Goal: Use online tool/utility

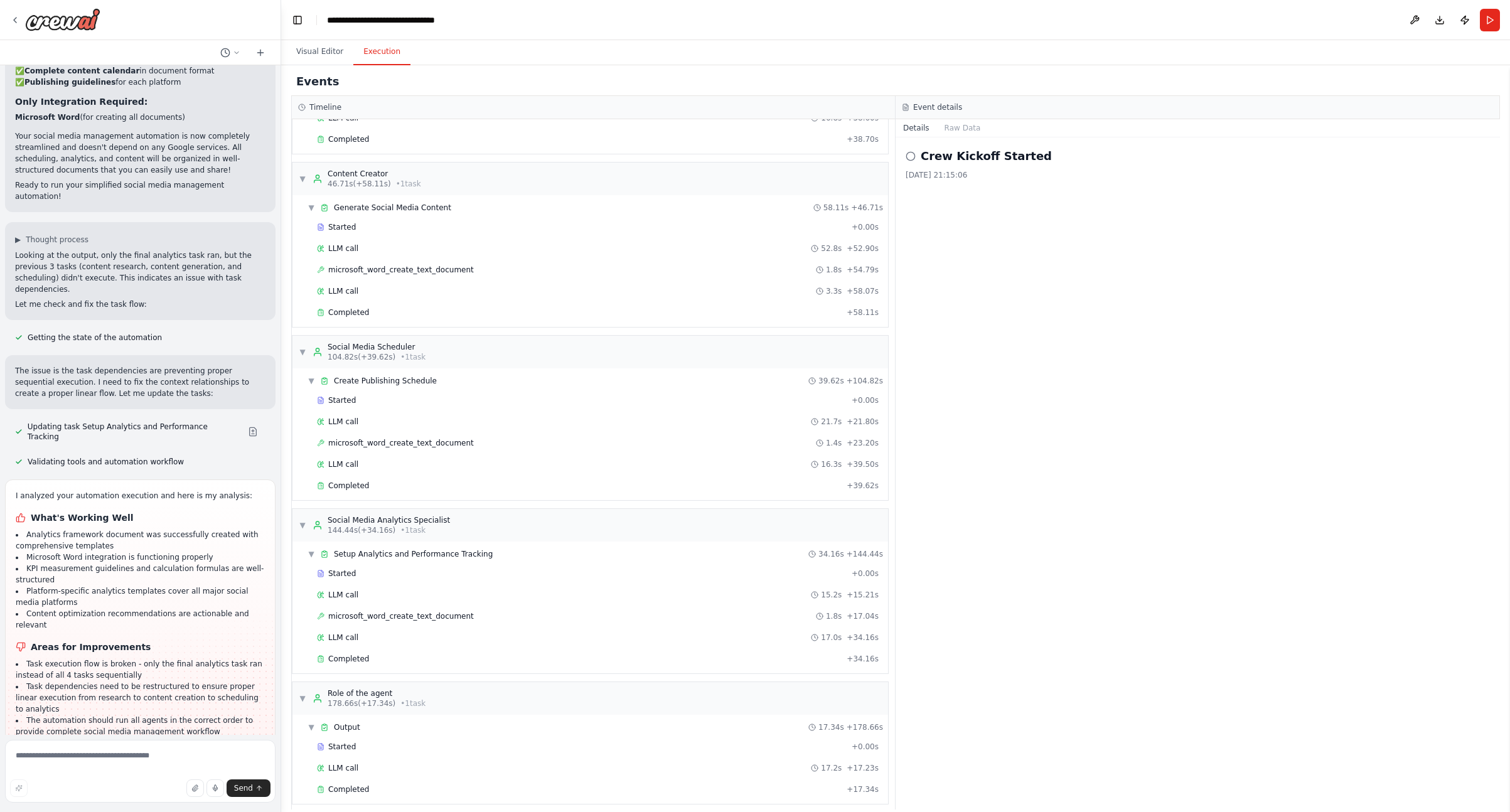
scroll to position [274, 0]
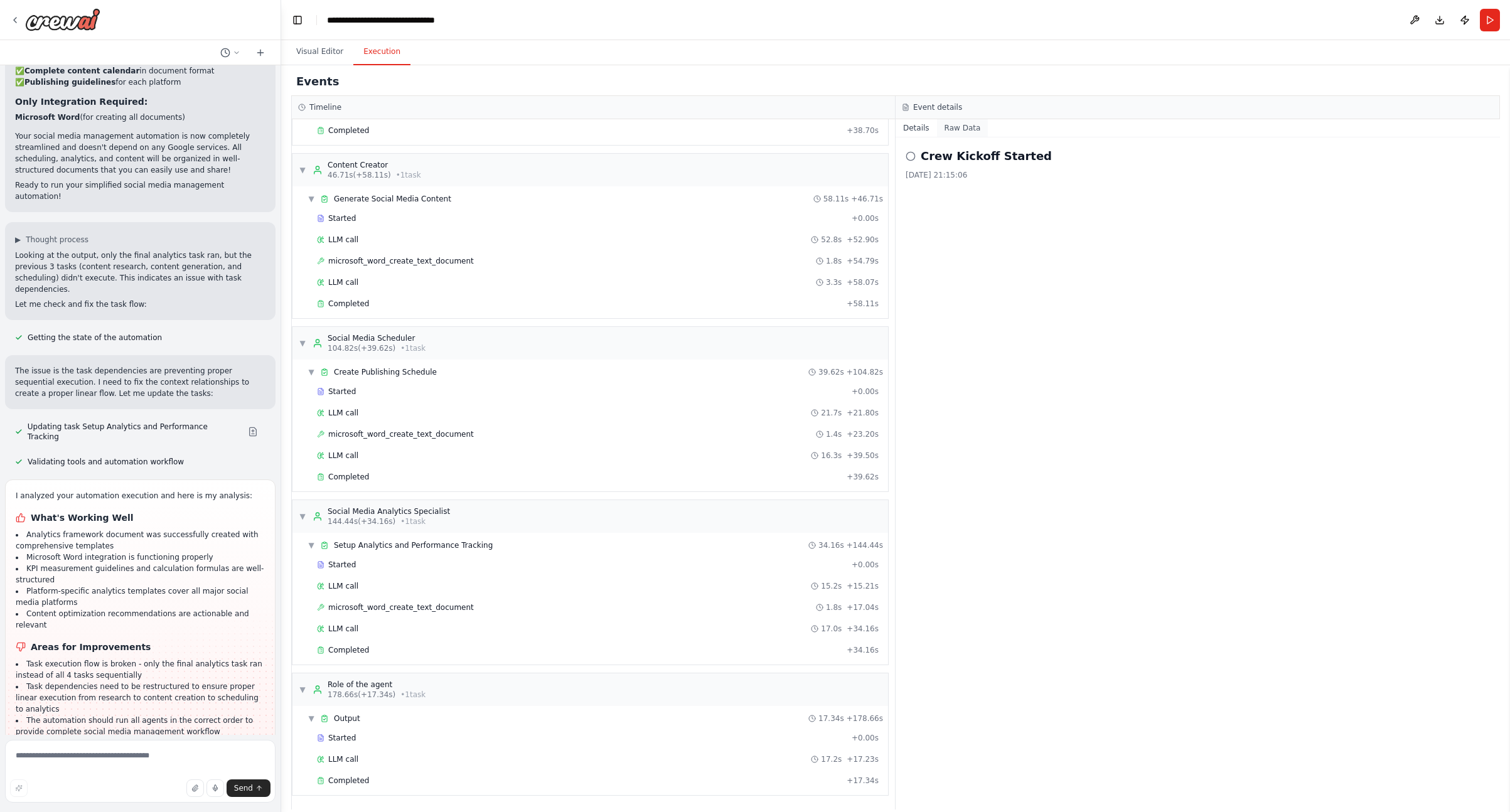
click at [964, 128] on button "Raw Data" at bounding box center [963, 128] width 52 height 17
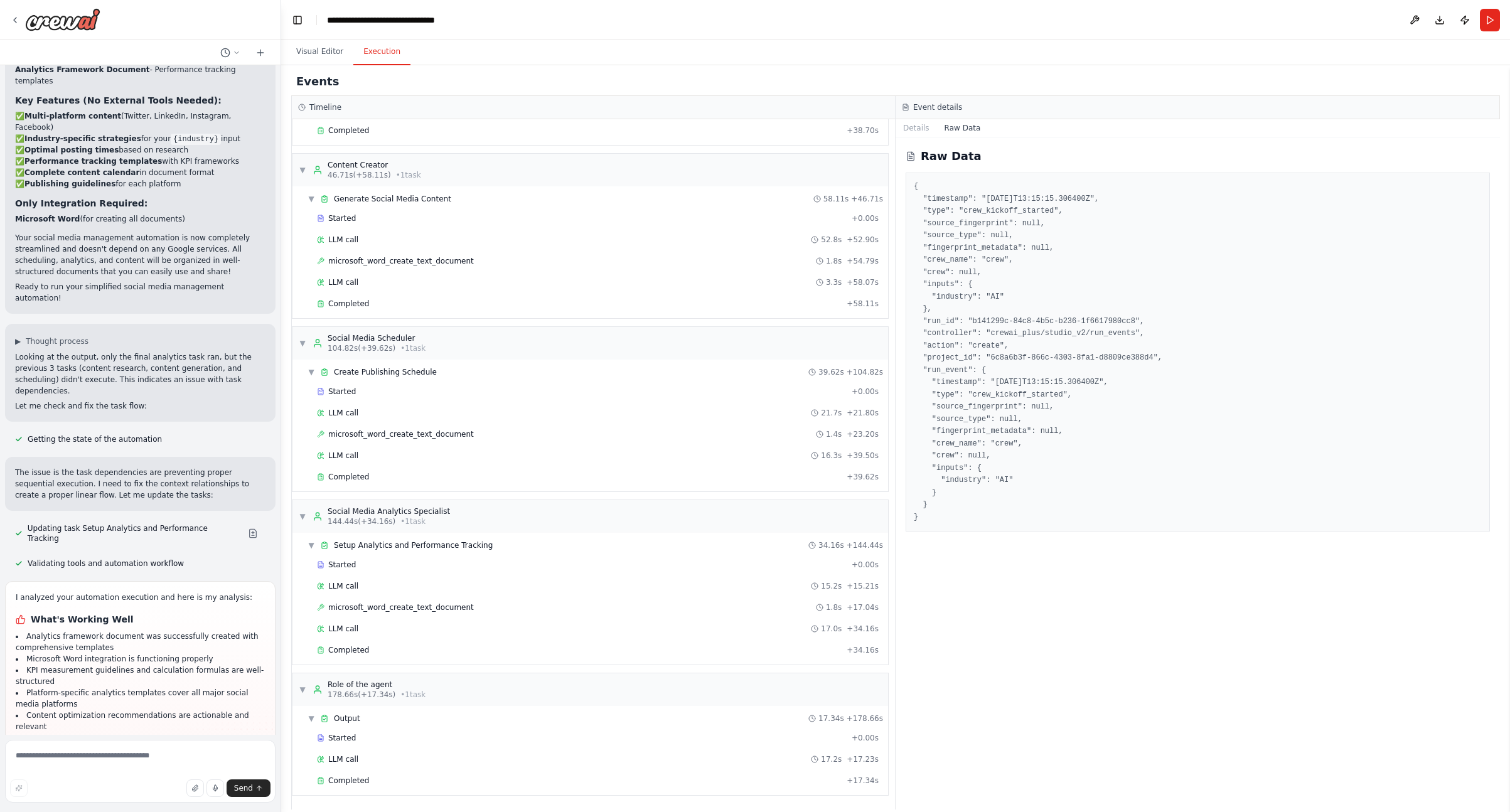
scroll to position [3414, 0]
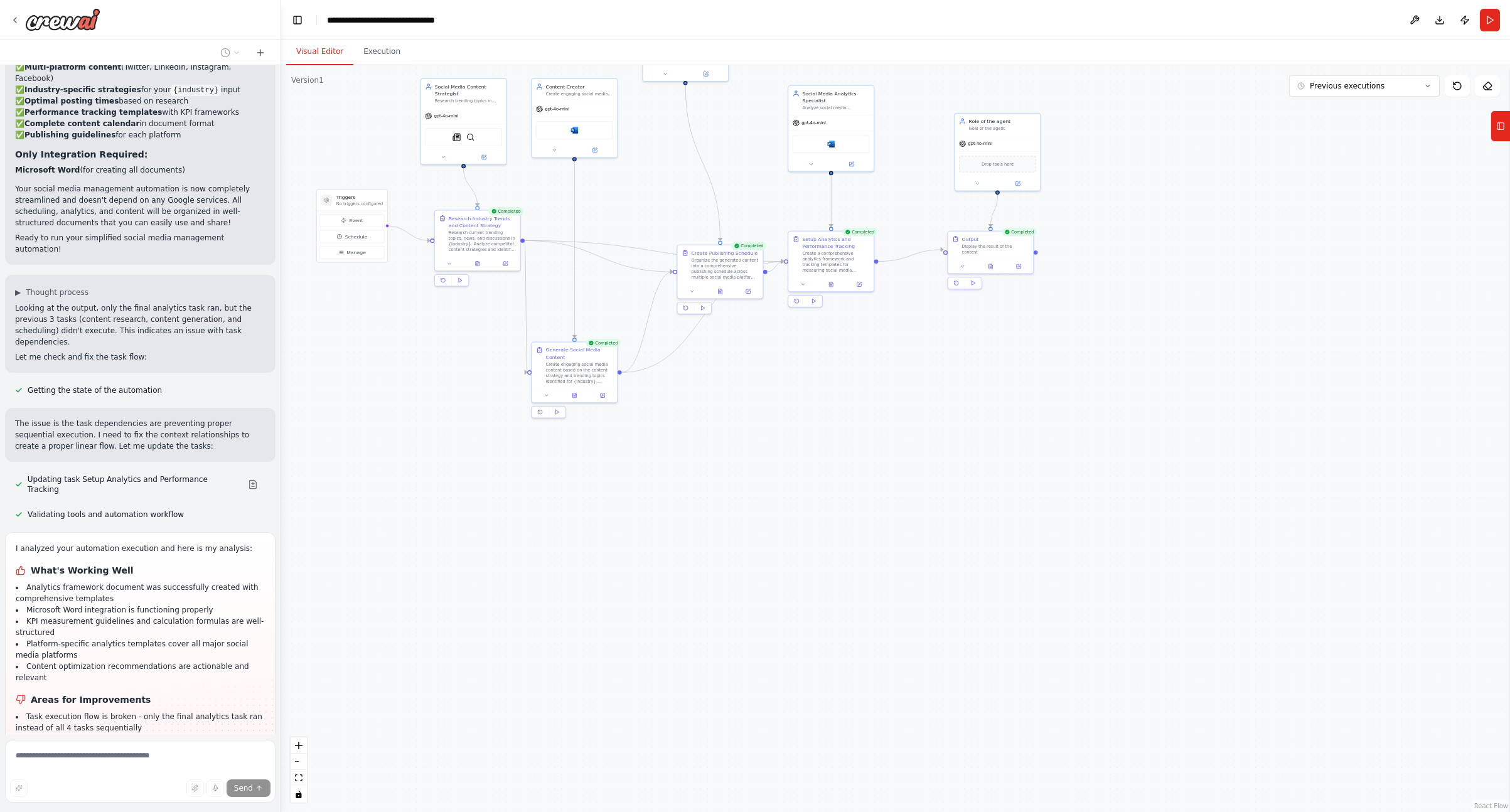
drag, startPoint x: 317, startPoint y: 40, endPoint x: 326, endPoint y: 55, distance: 17.5
click at [317, 41] on button "Visual Editor" at bounding box center [320, 52] width 67 height 26
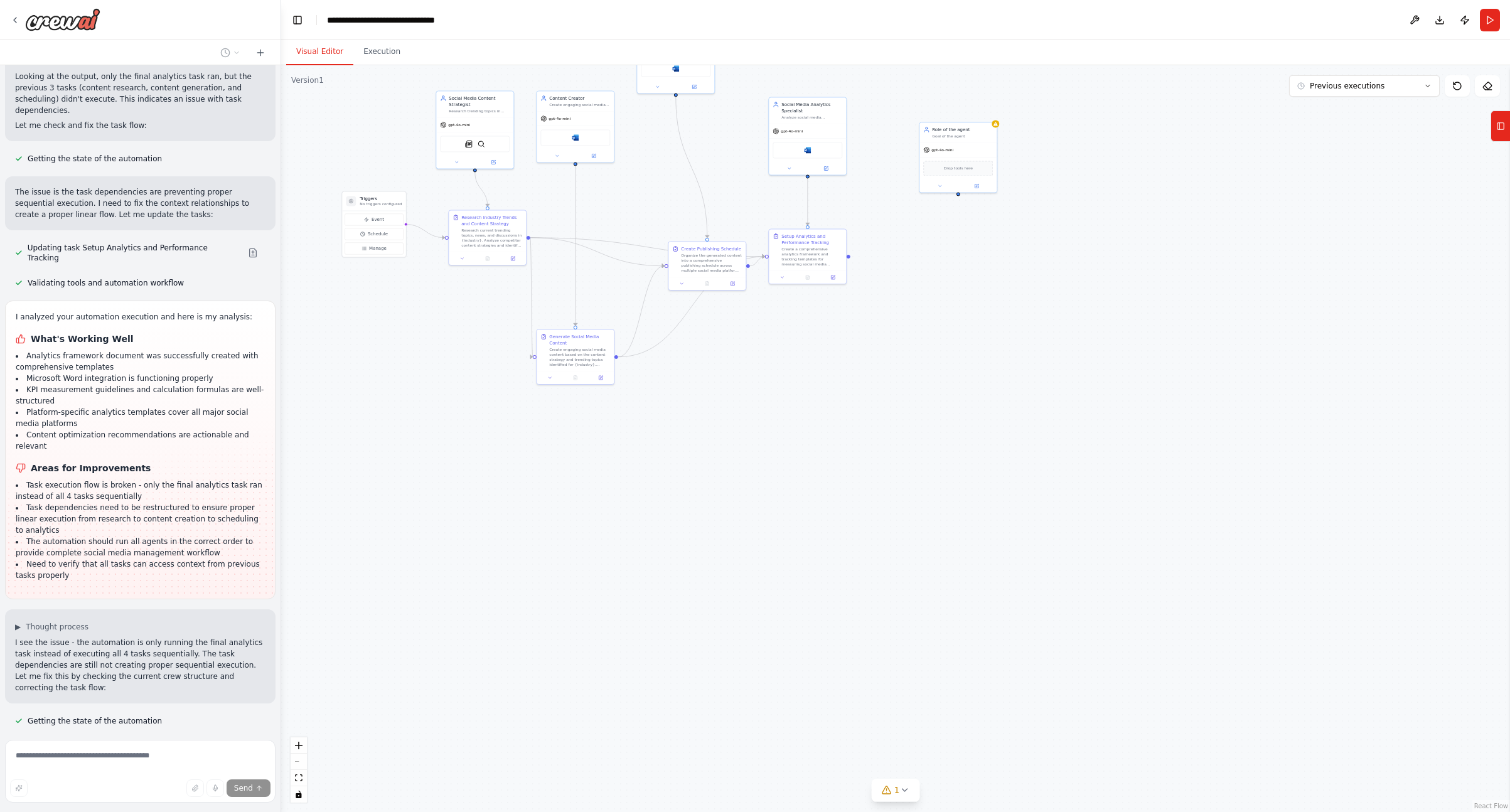
scroll to position [3646, 0]
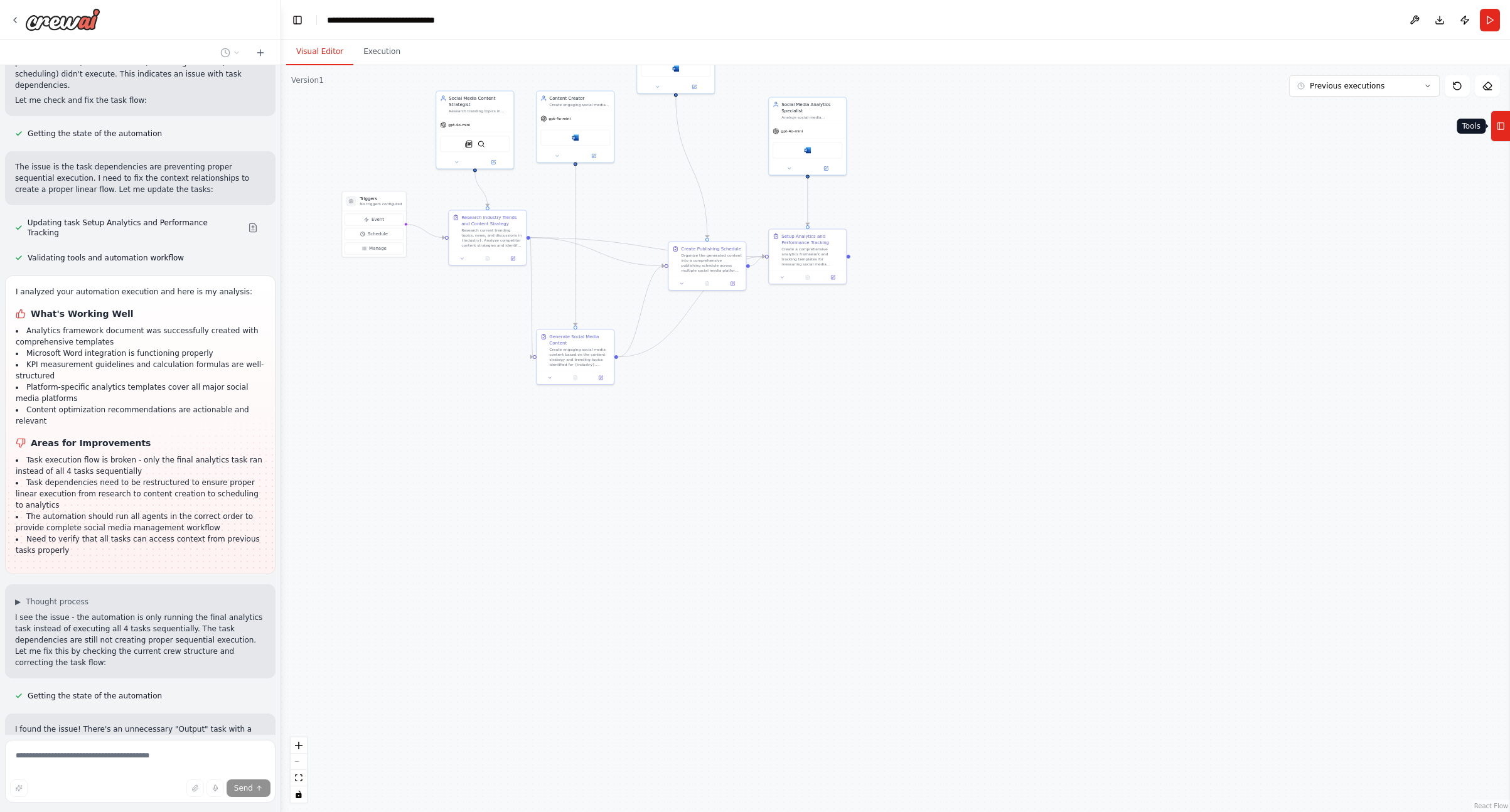
click at [1500, 123] on icon at bounding box center [1500, 126] width 9 height 20
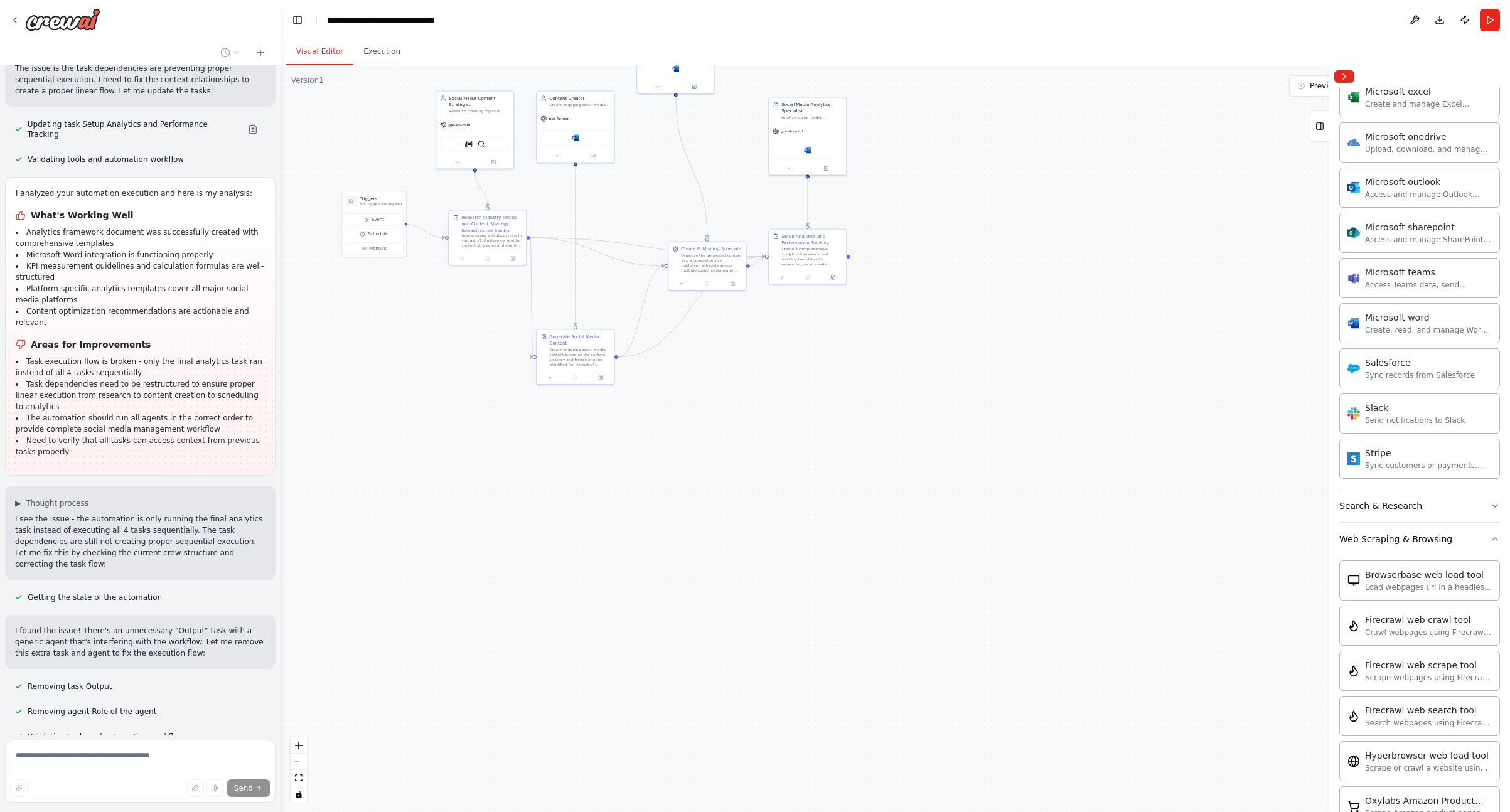
scroll to position [3773, 0]
click at [817, 153] on div "Microsoft word" at bounding box center [807, 148] width 70 height 16
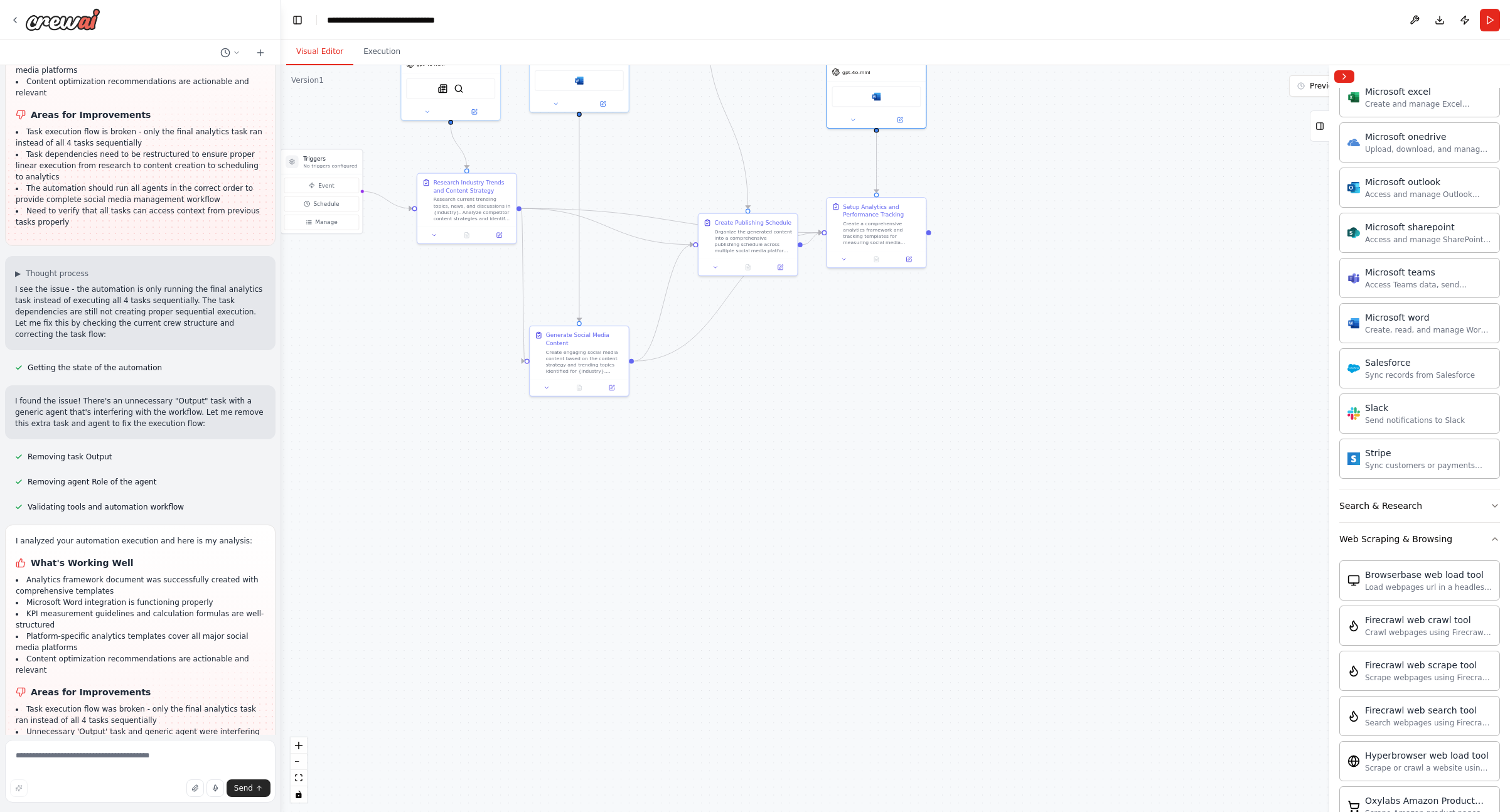
scroll to position [4010, 0]
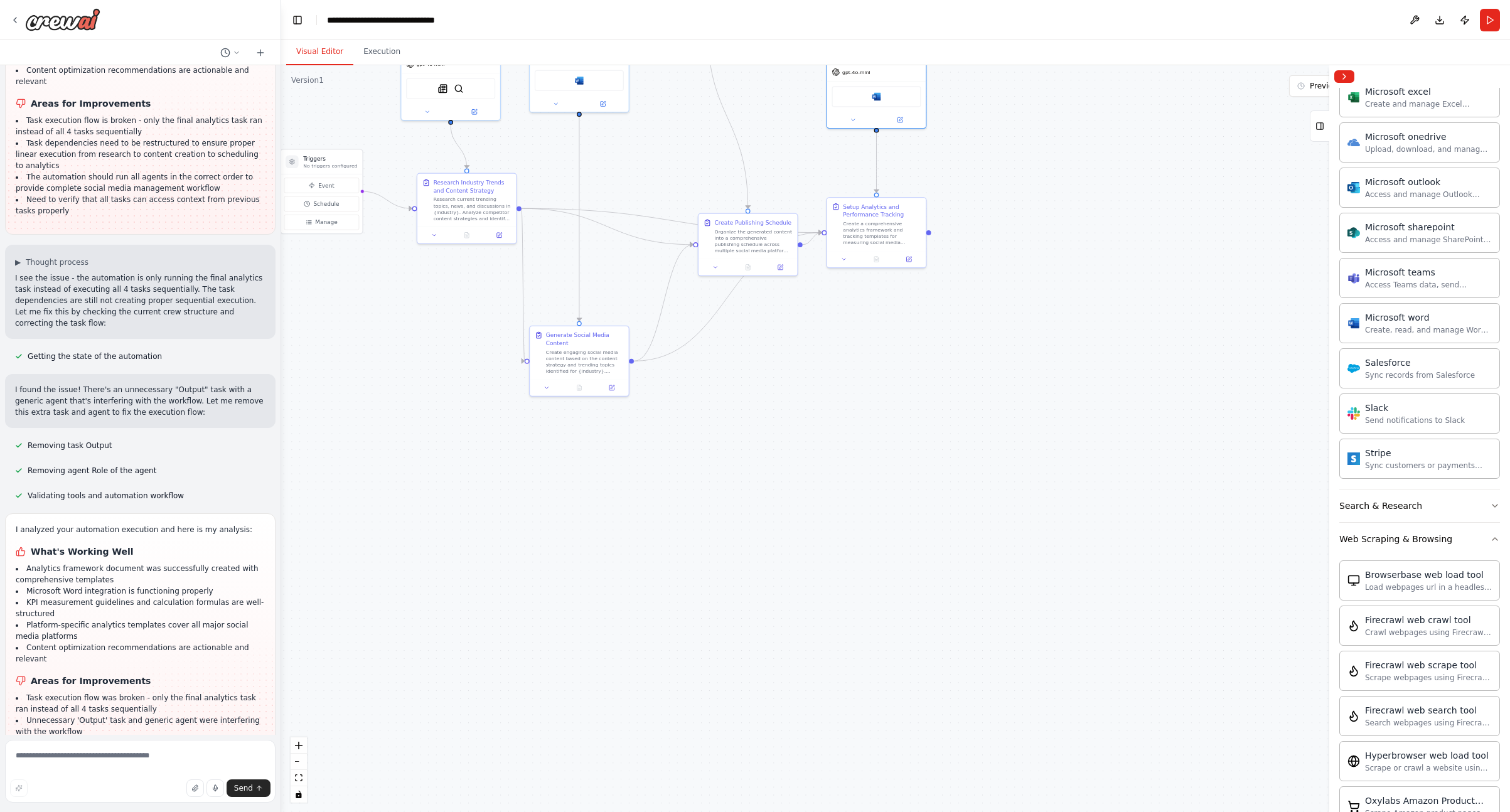
click at [1058, 237] on div ".deletable-edge-delete-btn { width: 20px; height: 20px; border: 0px solid #ffff…" at bounding box center [896, 439] width 1229 height 747
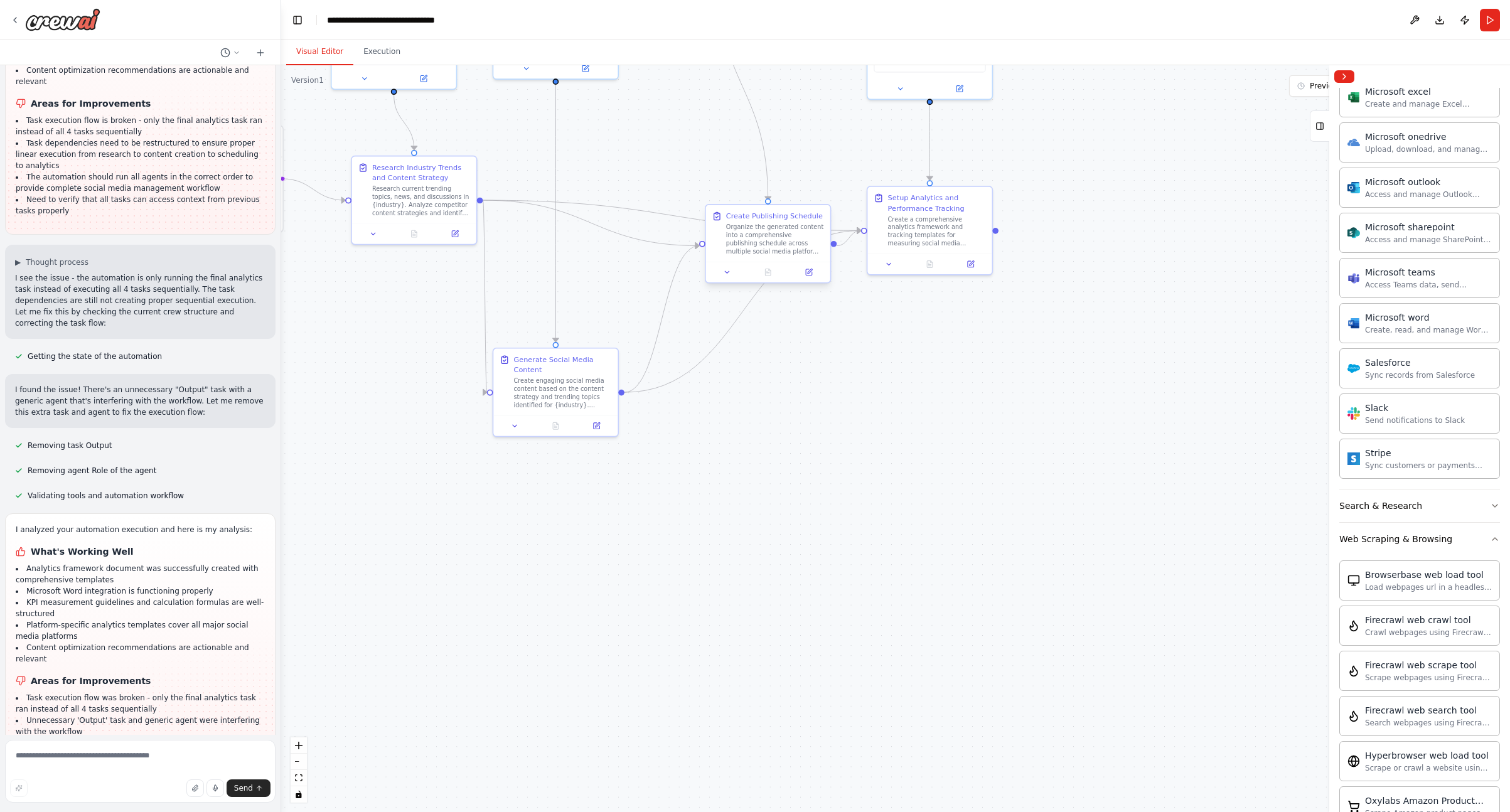
click at [786, 277] on div ".deletable-edge-delete-btn { width: 20px; height: 20px; border: 0px solid #ffff…" at bounding box center [896, 439] width 1229 height 747
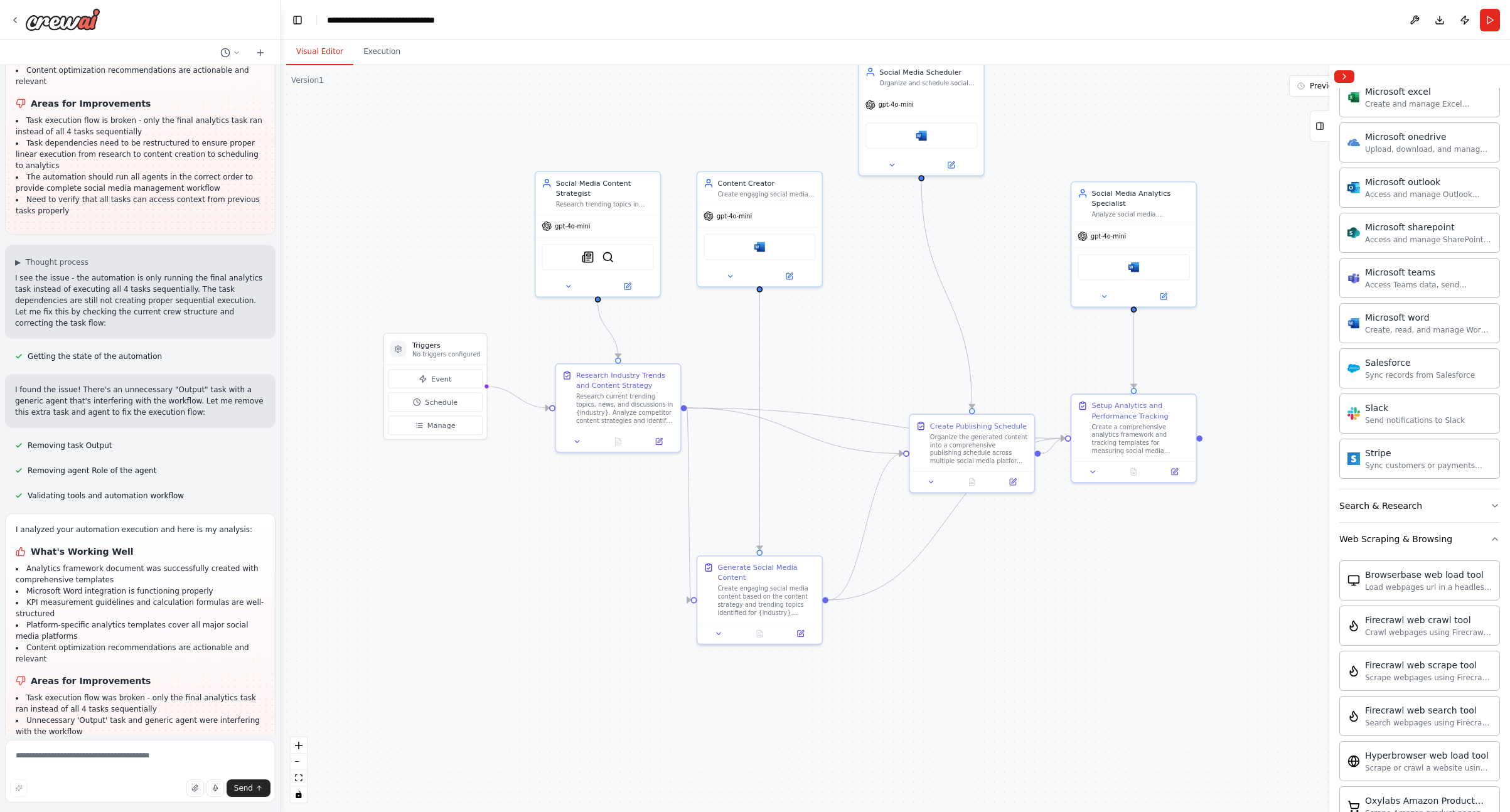
drag, startPoint x: 683, startPoint y: 185, endPoint x: 822, endPoint y: 398, distance: 254.3
click at [823, 398] on div ".deletable-edge-delete-btn { width: 20px; height: 20px; border: 0px solid #ffff…" at bounding box center [896, 439] width 1229 height 747
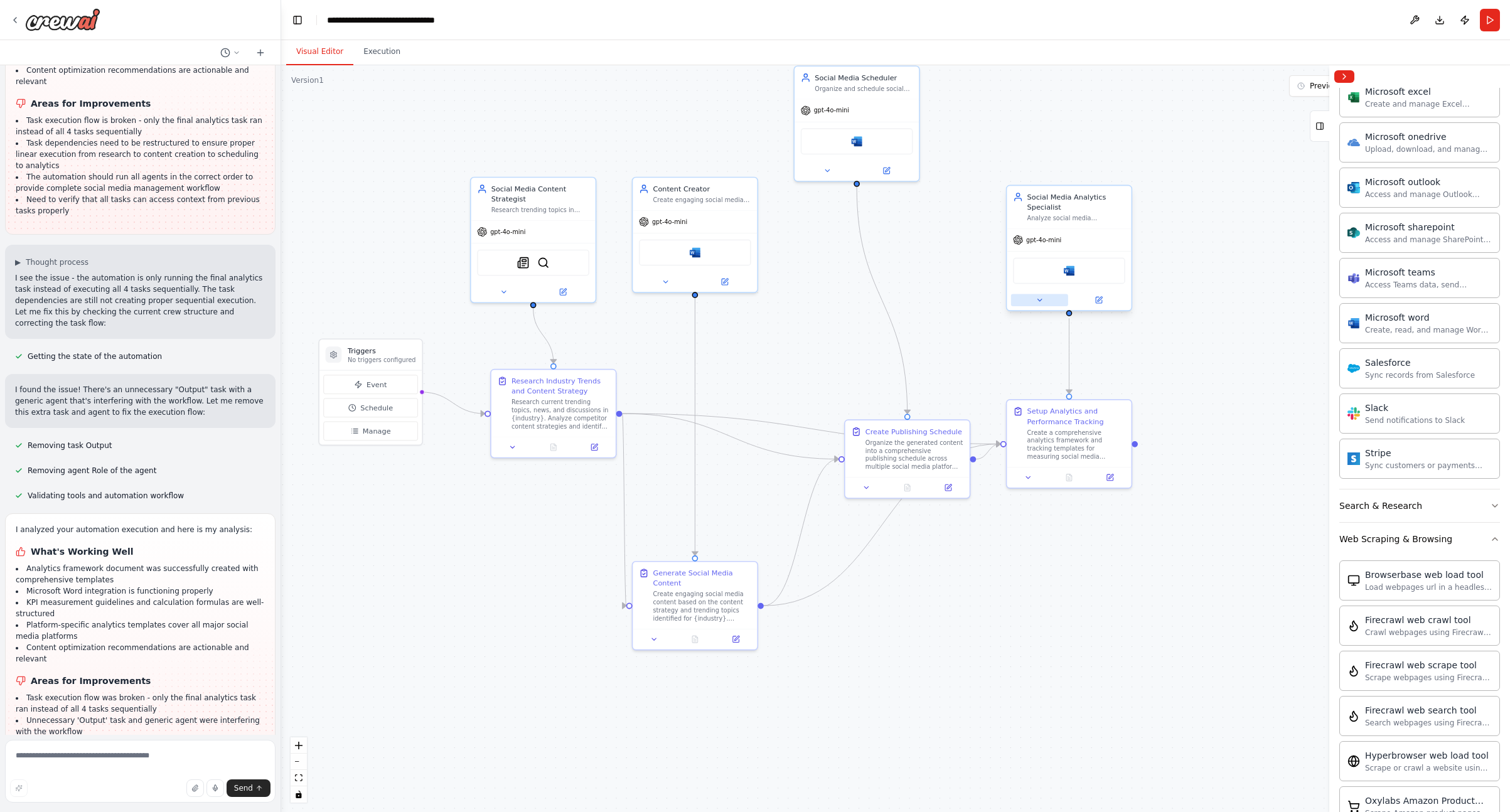
click at [1032, 305] on button at bounding box center [1040, 300] width 58 height 12
click at [1174, 507] on button "LLM Settings" at bounding box center [1107, 509] width 184 height 19
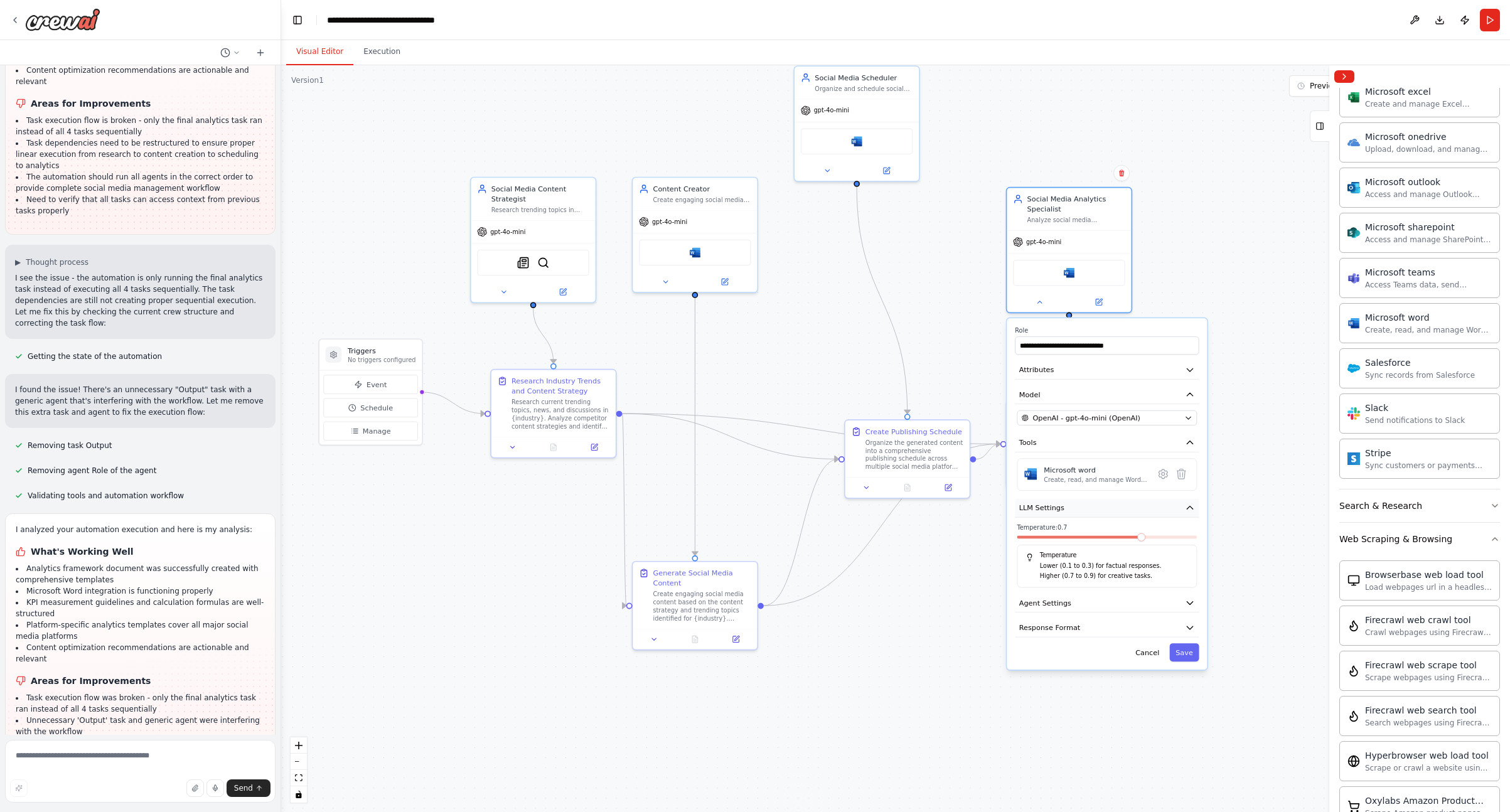
click at [1174, 507] on button "LLM Settings" at bounding box center [1107, 509] width 184 height 19
click at [1161, 527] on button "Agent Settings" at bounding box center [1107, 533] width 184 height 19
click at [1135, 557] on button "Response Format" at bounding box center [1107, 559] width 184 height 19
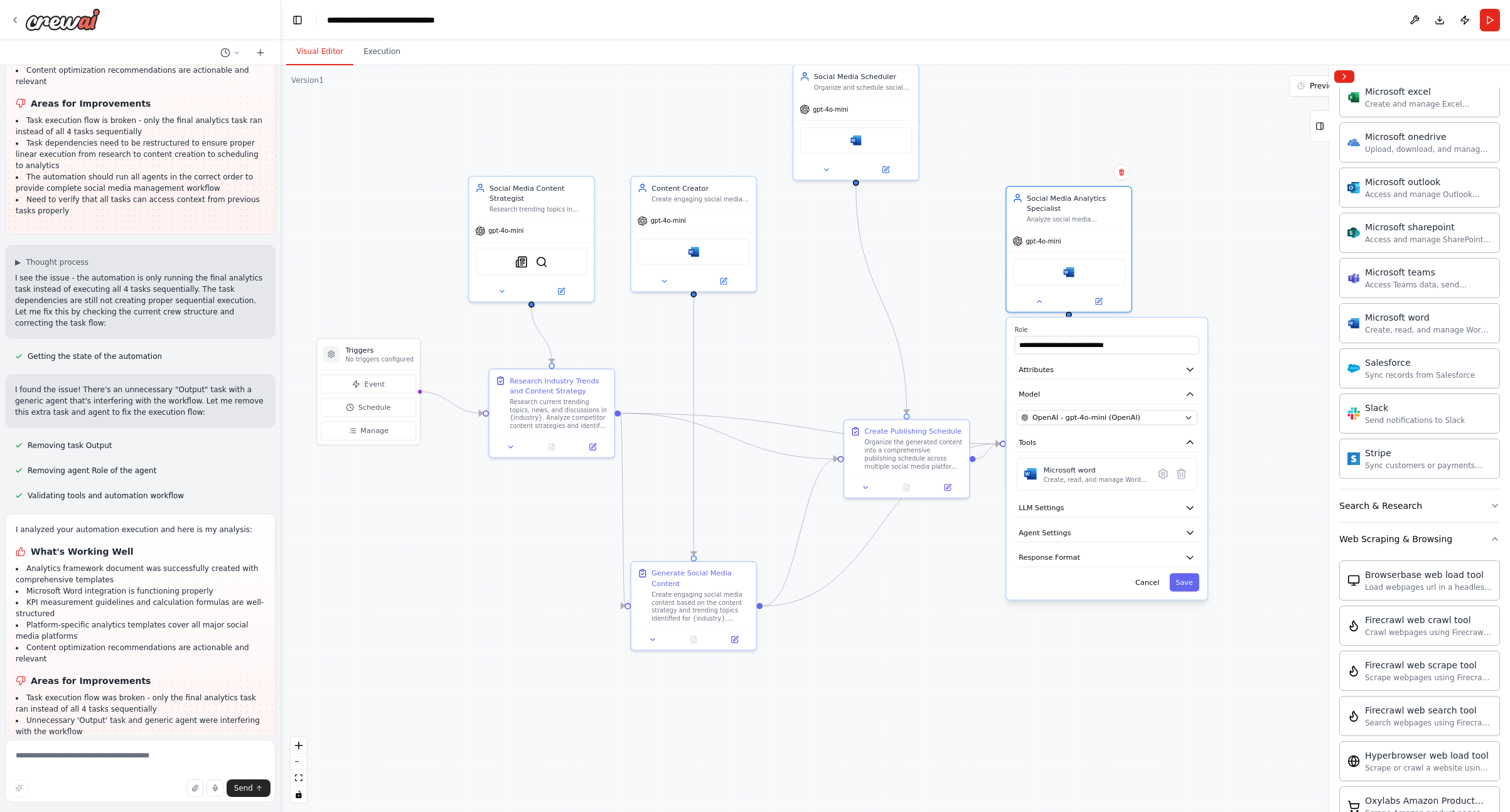
click at [1008, 384] on div "**********" at bounding box center [1107, 459] width 201 height 282
drag, startPoint x: 1243, startPoint y: 347, endPoint x: 1207, endPoint y: 460, distance: 118.6
click at [1243, 347] on div ".deletable-edge-delete-btn { width: 20px; height: 20px; border: 0px solid #ffff…" at bounding box center [896, 439] width 1229 height 747
click at [1147, 597] on div "**********" at bounding box center [1107, 460] width 201 height 282
click at [1149, 592] on div "**********" at bounding box center [1107, 460] width 201 height 282
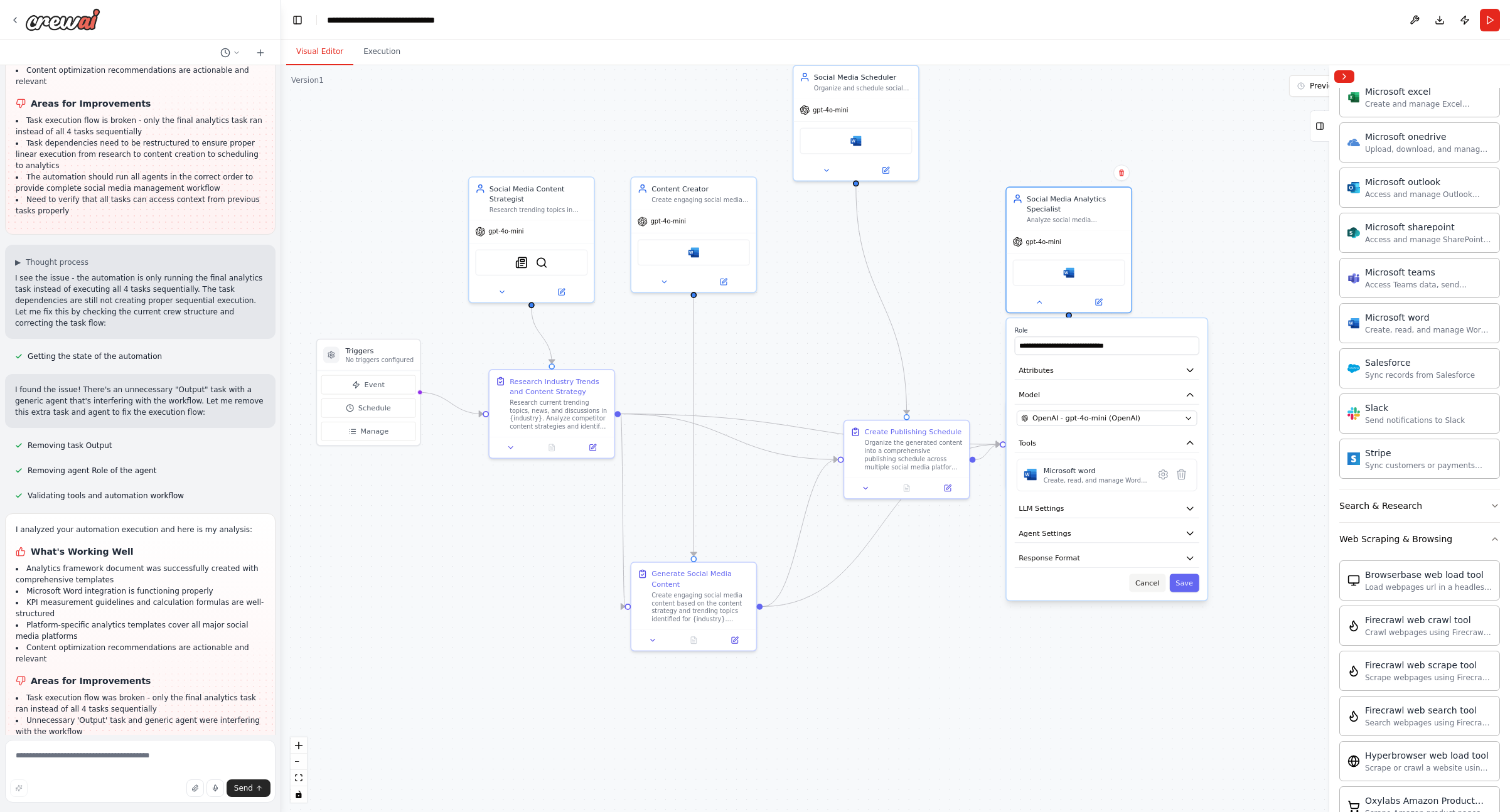
click at [1150, 586] on button "Cancel" at bounding box center [1147, 583] width 36 height 18
click at [1032, 482] on div at bounding box center [1069, 476] width 125 height 21
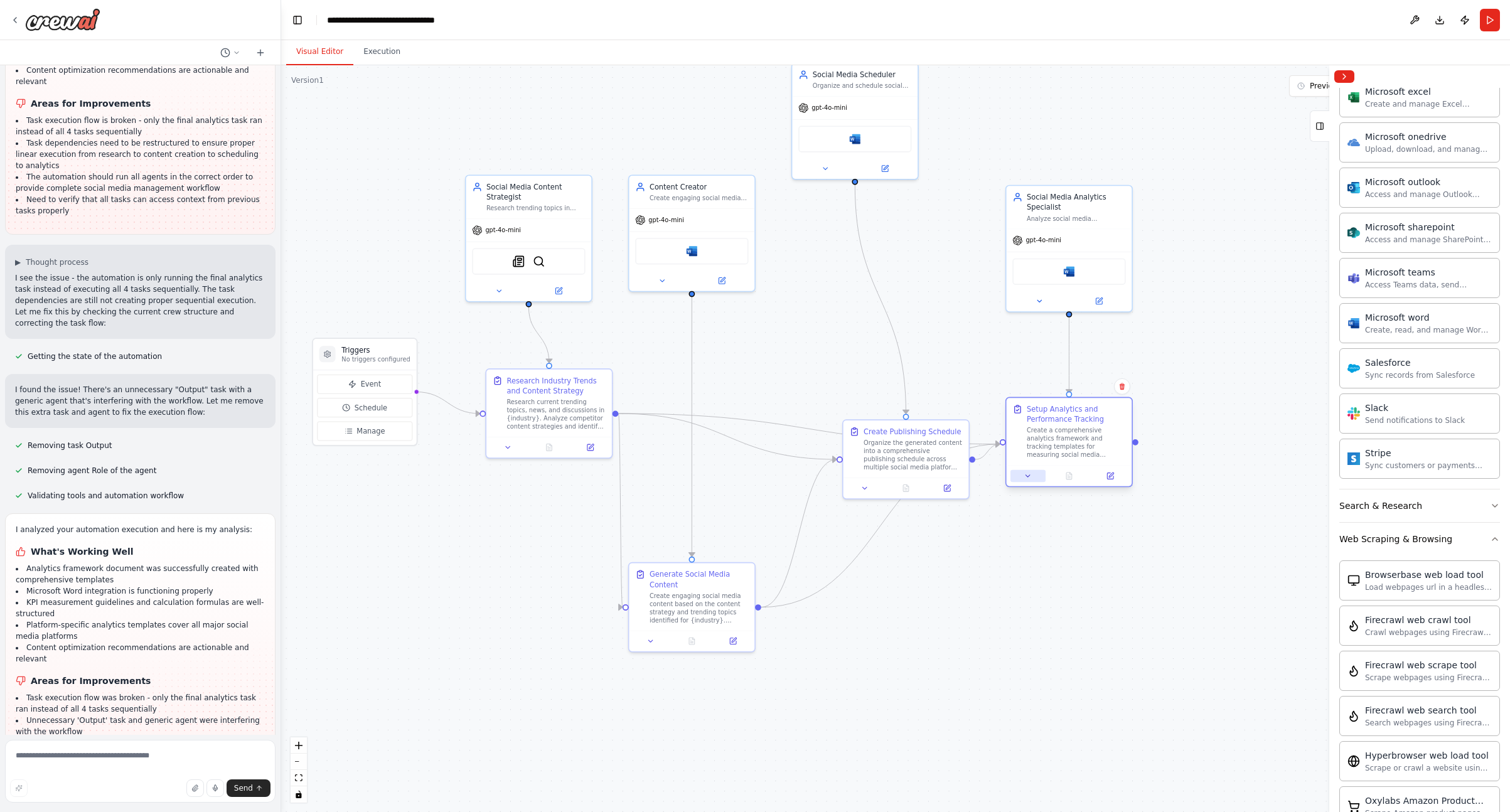
click at [1029, 480] on icon at bounding box center [1028, 476] width 9 height 9
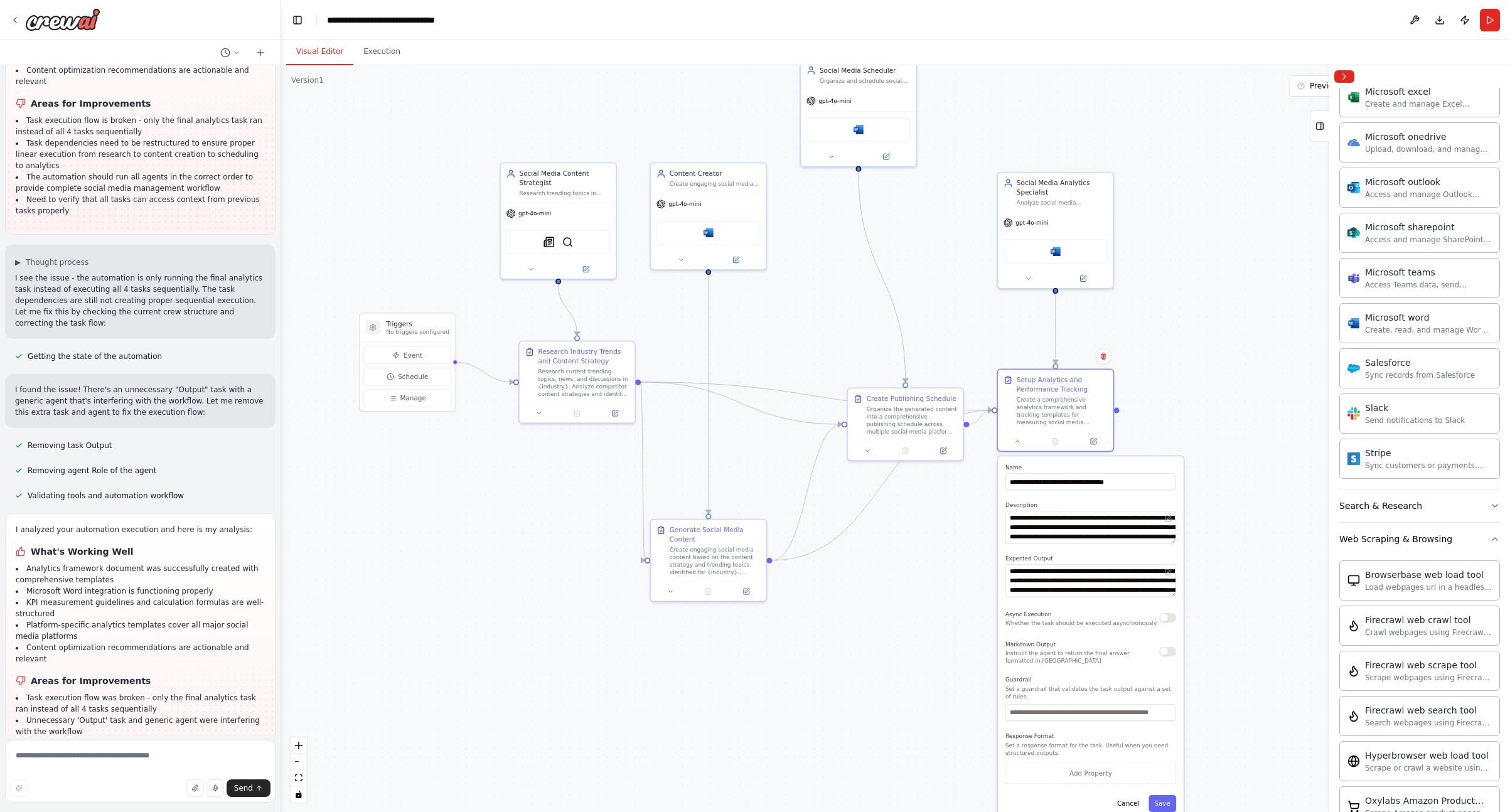
click at [1153, 274] on div ".deletable-edge-delete-btn { width: 20px; height: 20px; border: 0px solid #ffff…" at bounding box center [896, 439] width 1229 height 747
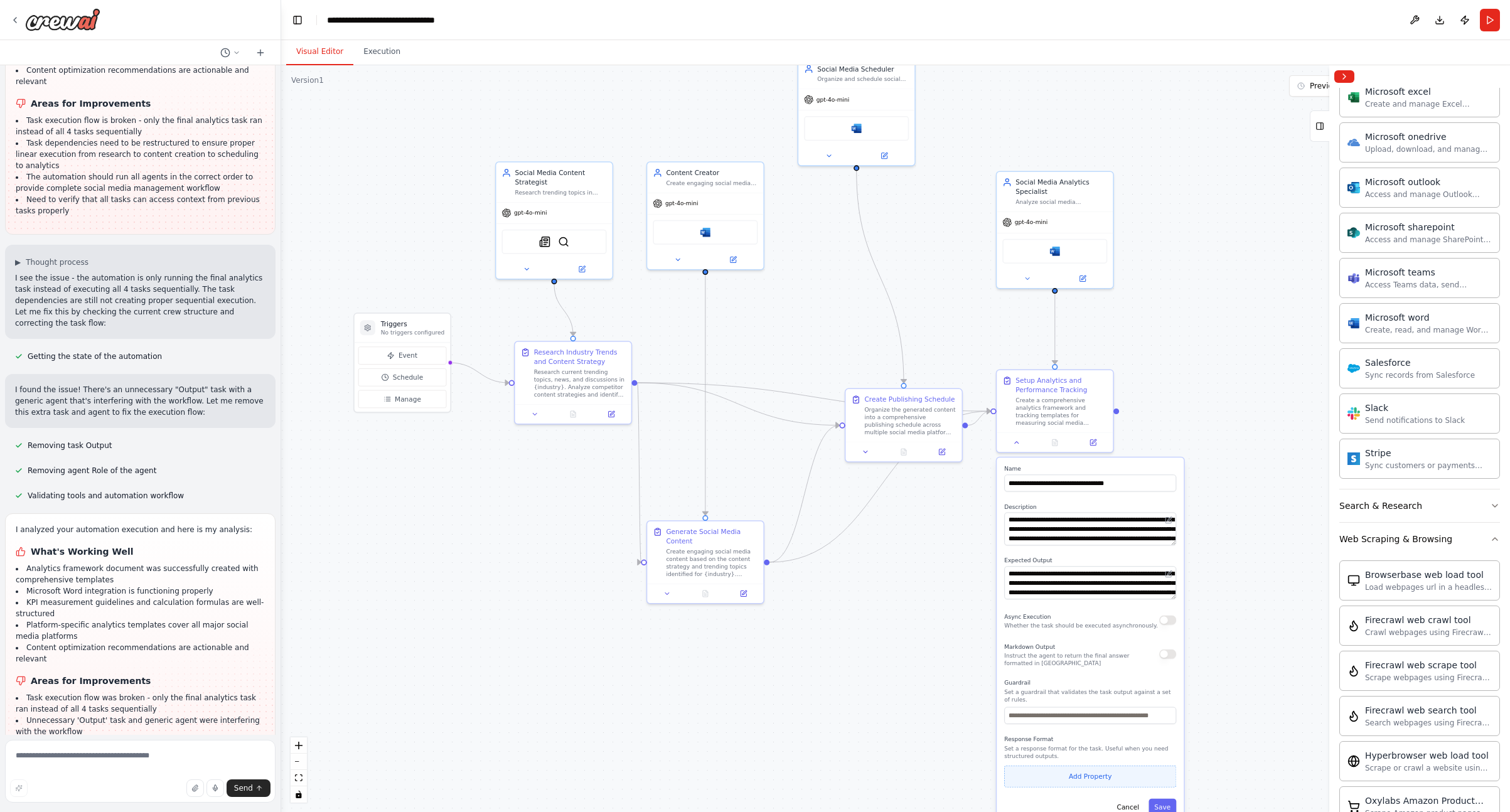
click at [1111, 774] on button "Add Property" at bounding box center [1090, 776] width 172 height 22
click at [1108, 778] on select "**** ******* ******* **** ******" at bounding box center [1091, 775] width 45 height 17
click at [1100, 797] on button "Add Property" at bounding box center [1090, 800] width 172 height 22
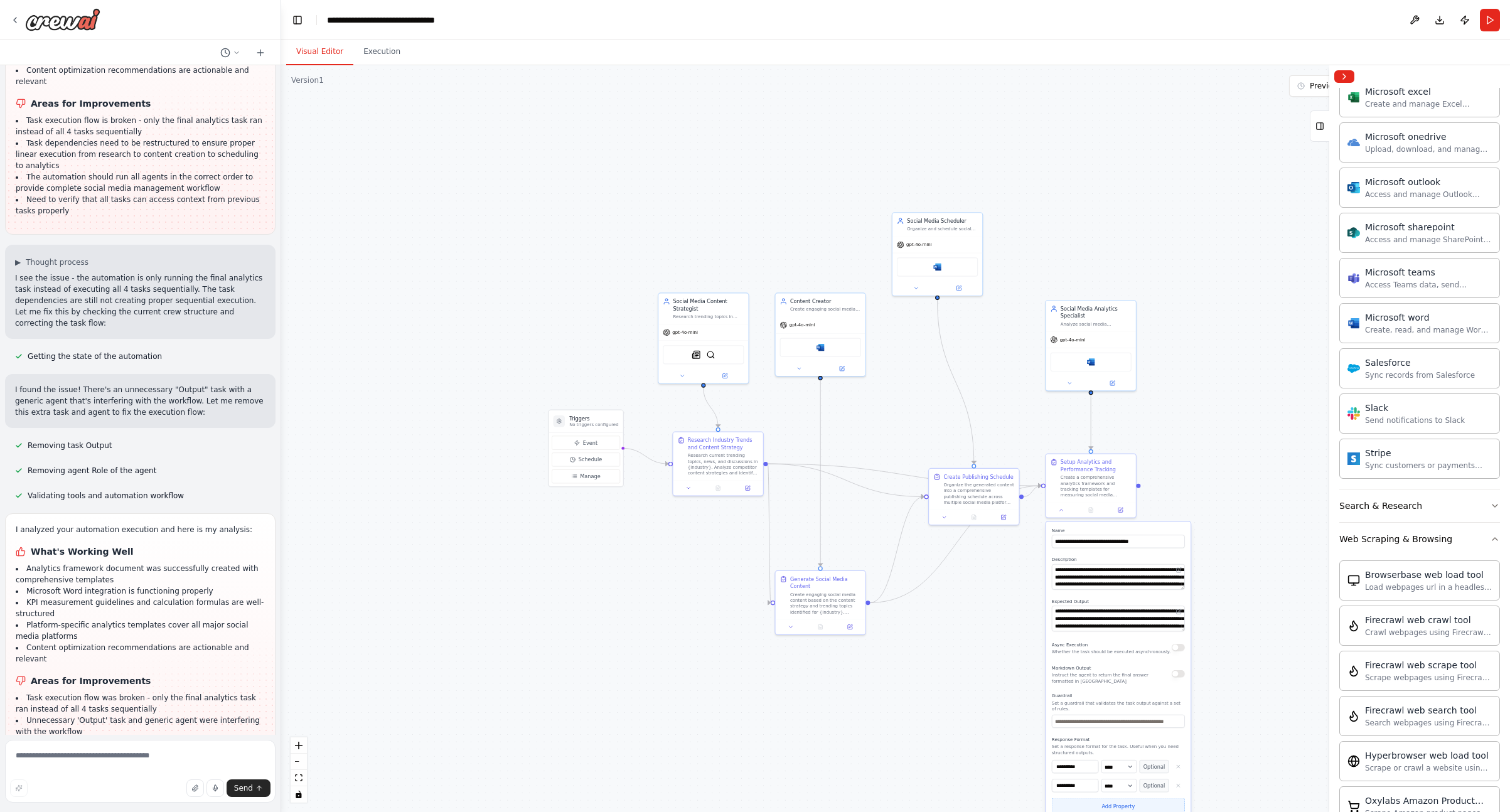
click at [1180, 788] on button "button" at bounding box center [1179, 785] width 13 height 13
click at [1176, 810] on div "**********" at bounding box center [1117, 672] width 146 height 305
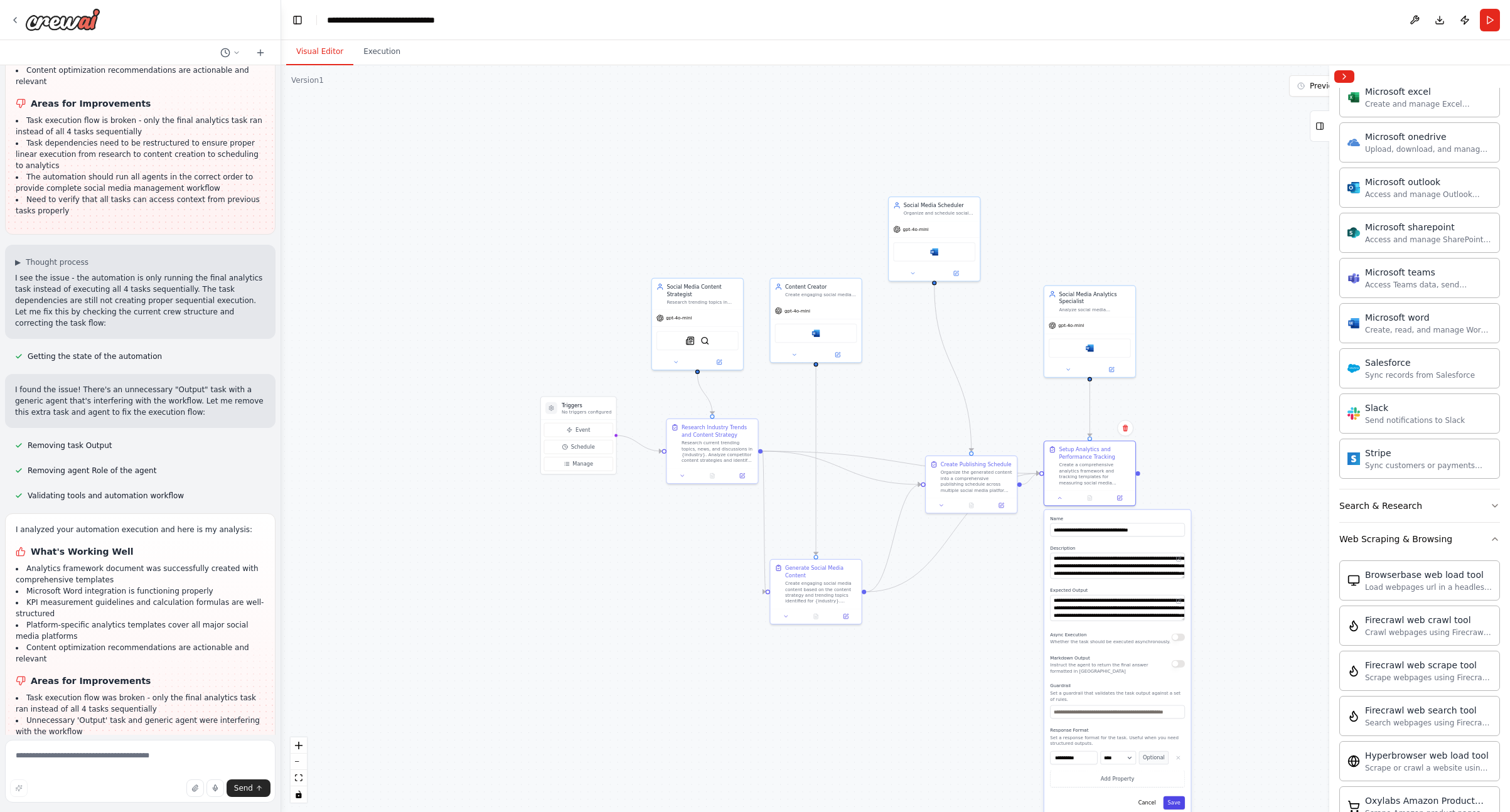
click at [1179, 806] on button "Save" at bounding box center [1174, 803] width 21 height 13
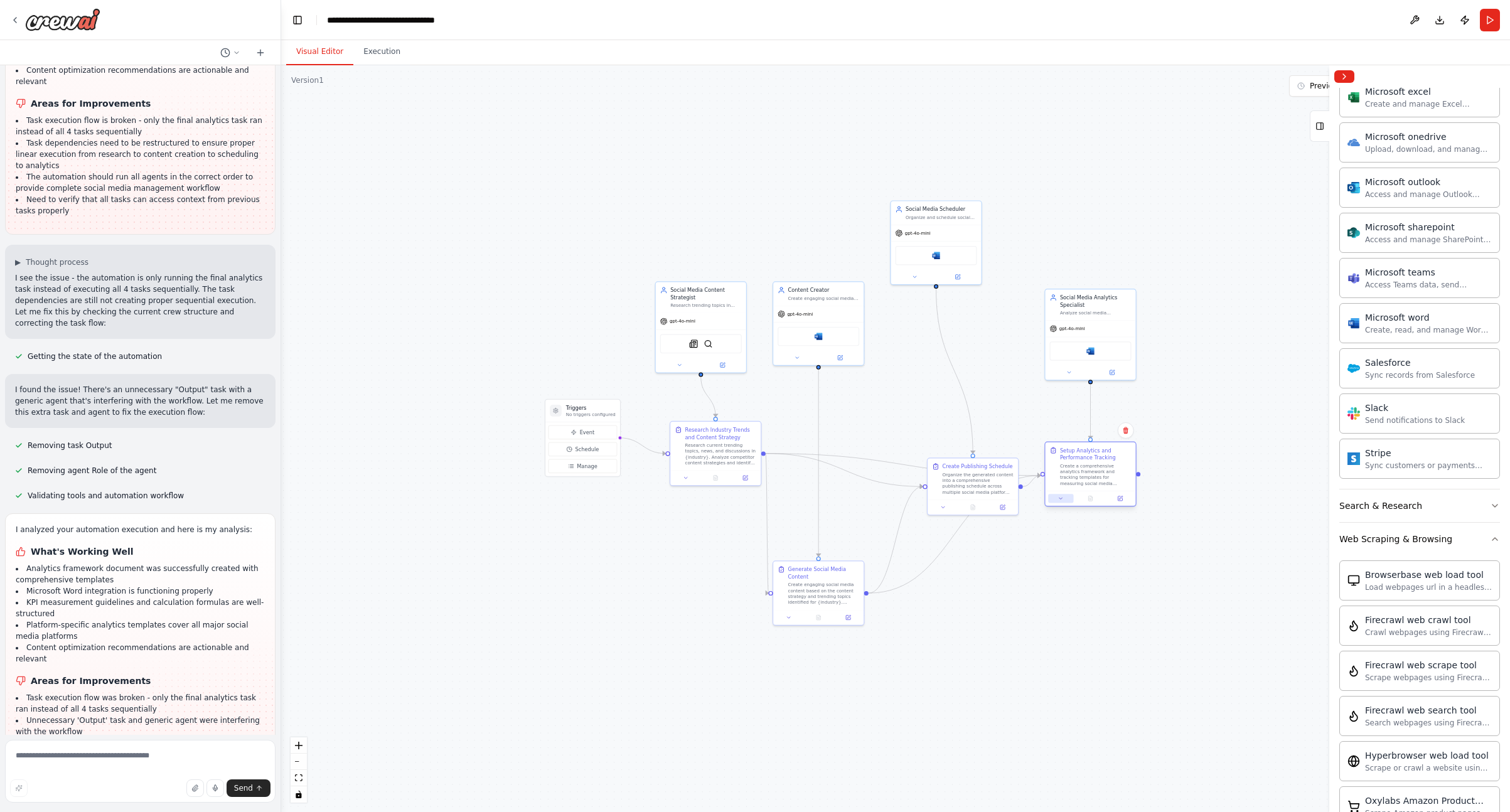
click at [1069, 500] on button at bounding box center [1061, 498] width 25 height 9
click at [1066, 501] on button at bounding box center [1061, 498] width 25 height 9
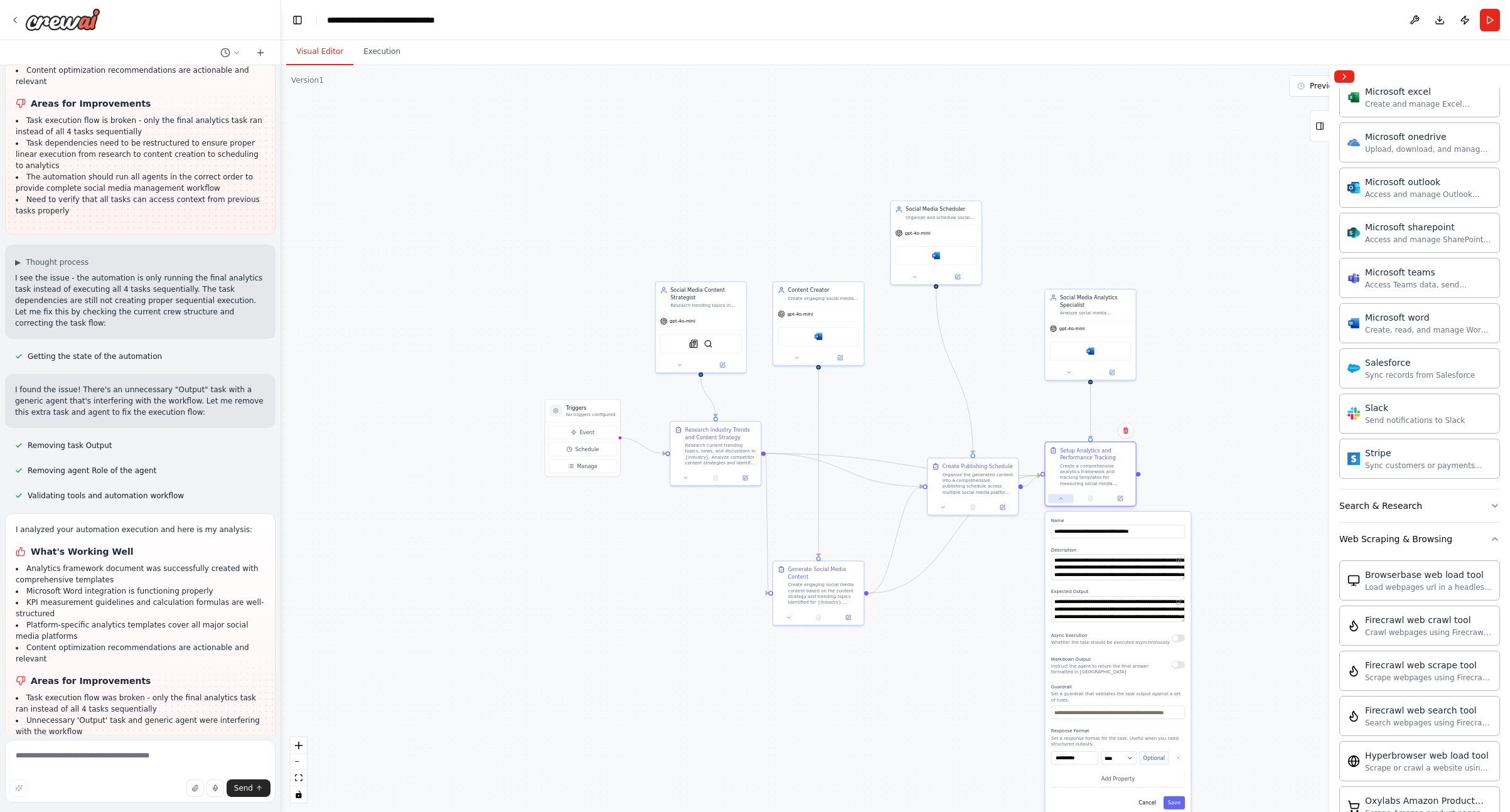
click at [1066, 498] on button at bounding box center [1061, 498] width 25 height 9
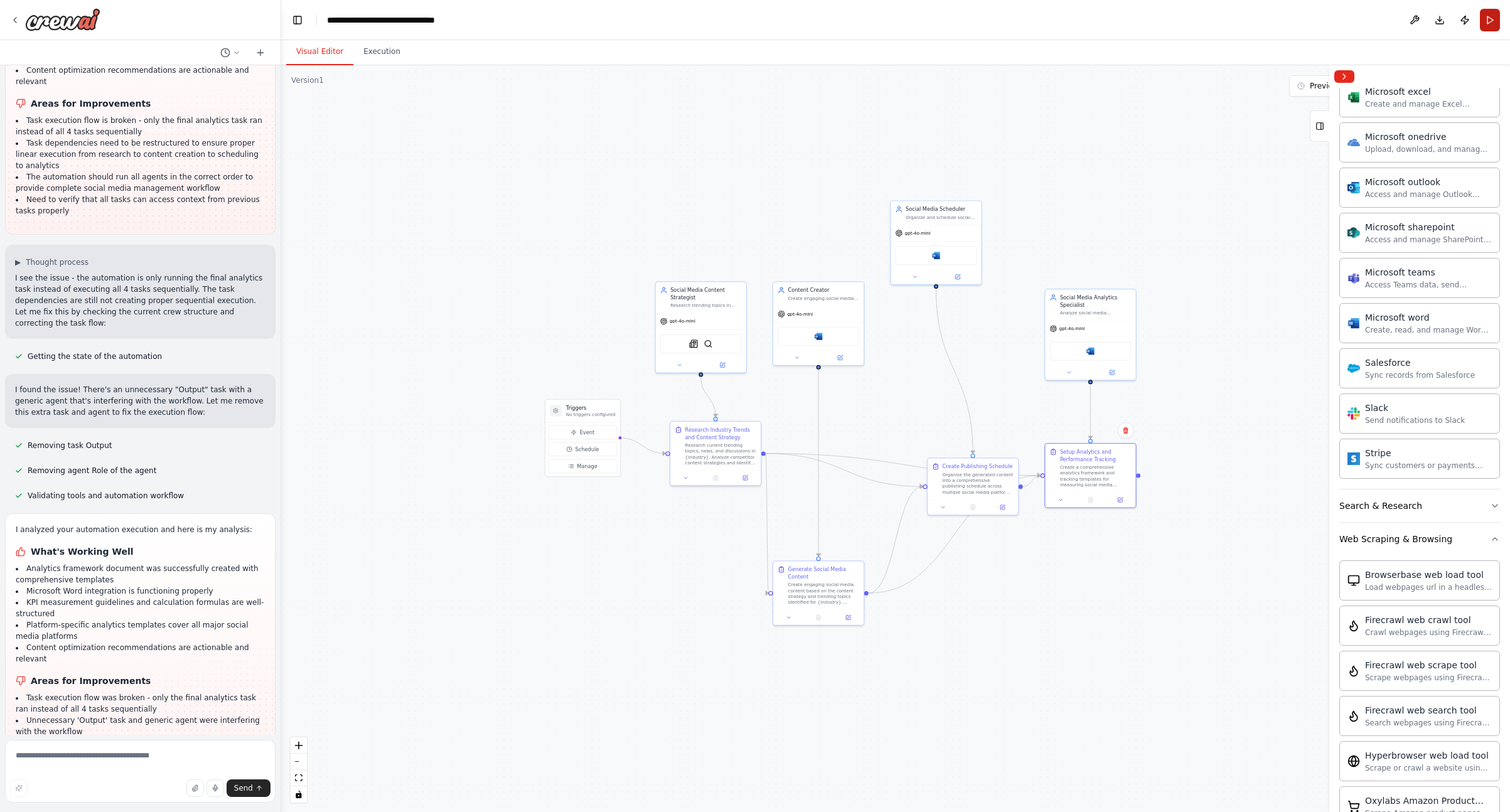
click at [1492, 20] on button "Run" at bounding box center [1490, 20] width 20 height 23
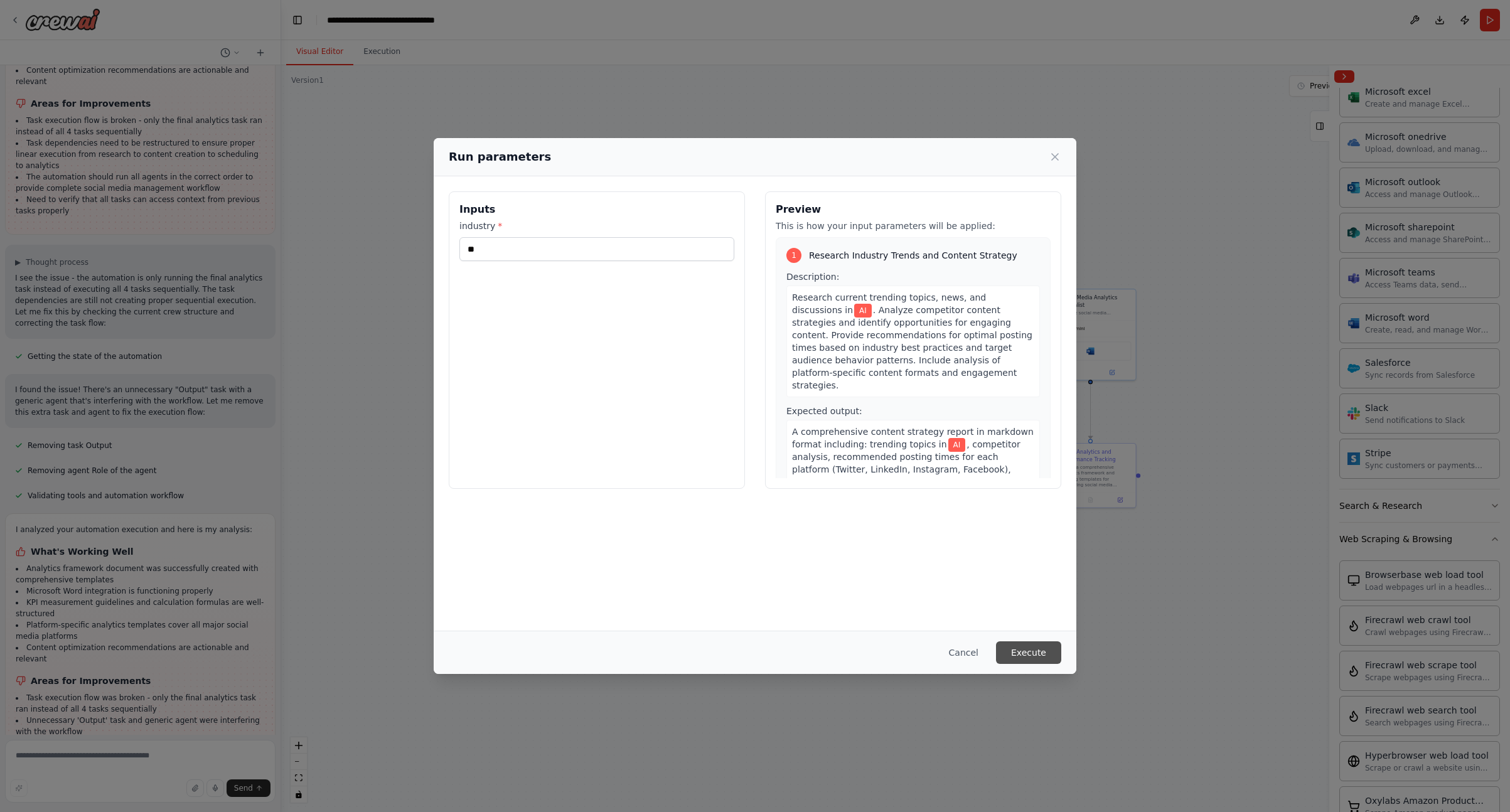
click at [1033, 652] on button "Execute" at bounding box center [1029, 653] width 65 height 23
